Goal: Task Accomplishment & Management: Use online tool/utility

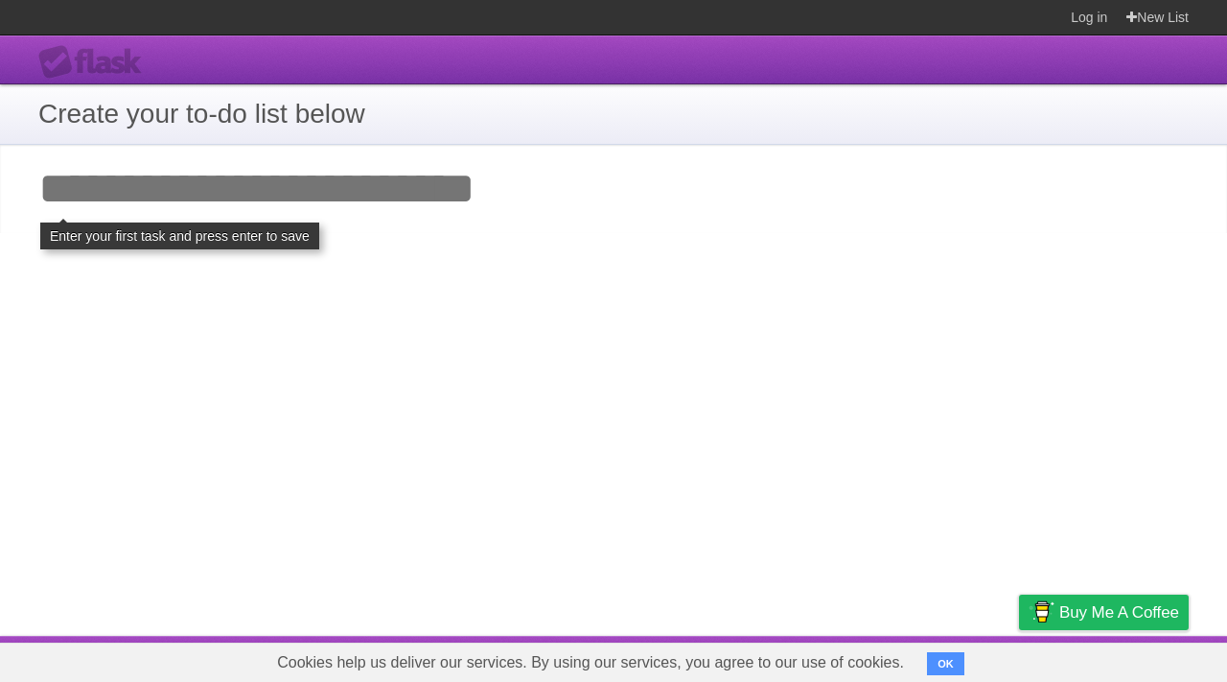
click at [350, 182] on input "Add your first task" at bounding box center [613, 189] width 1227 height 88
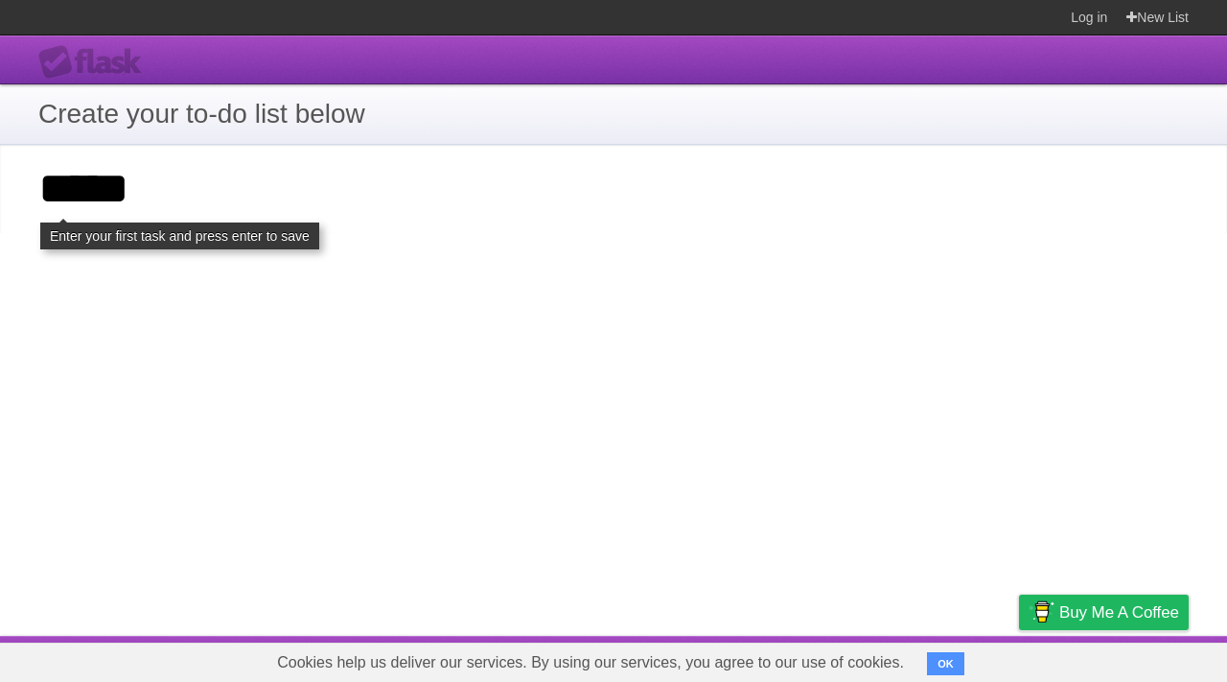
type input "*****"
click input "**********" at bounding box center [0, 0] width 0 height 0
